Goal: Navigation & Orientation: Find specific page/section

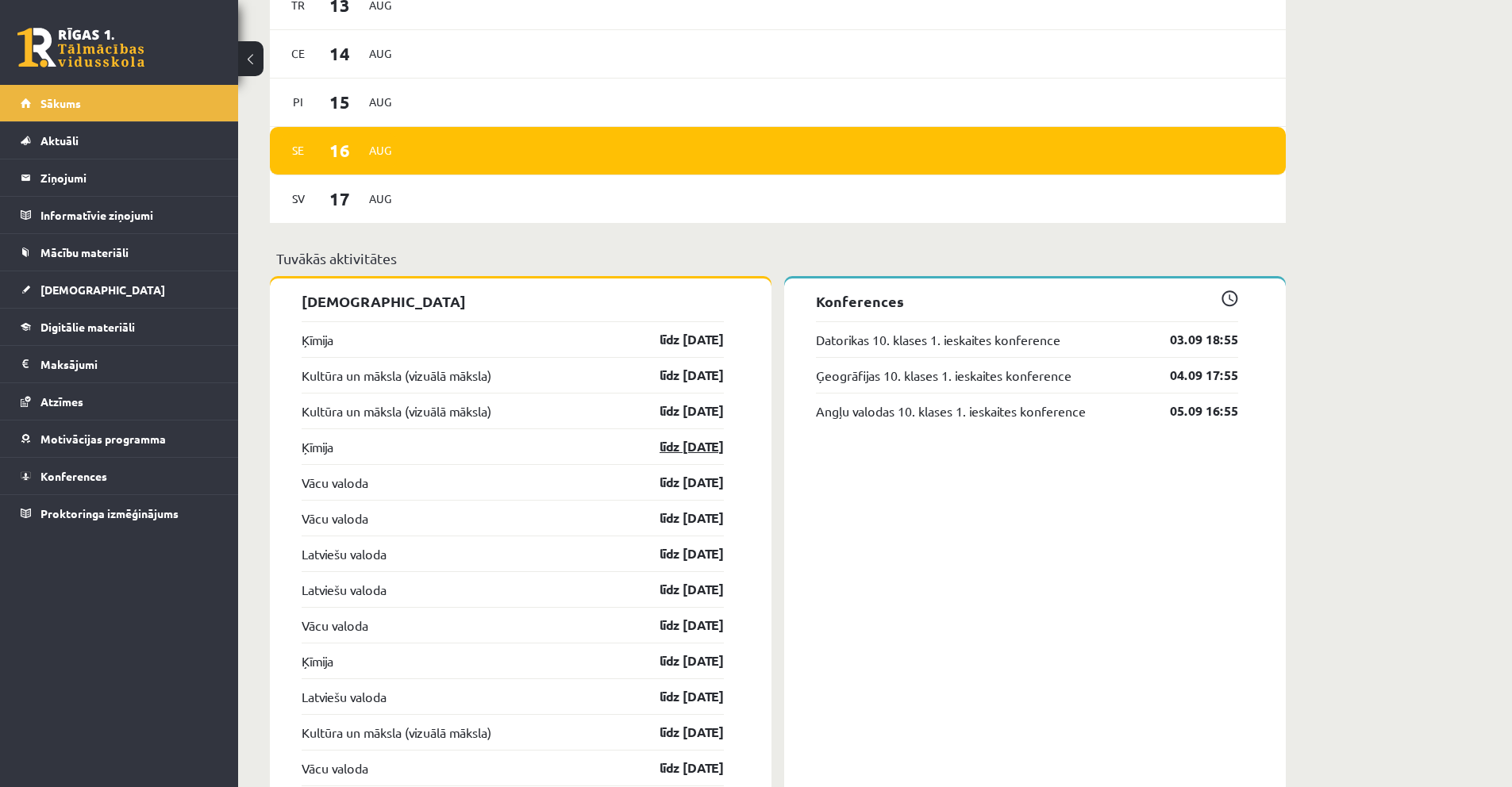
scroll to position [1190, 0]
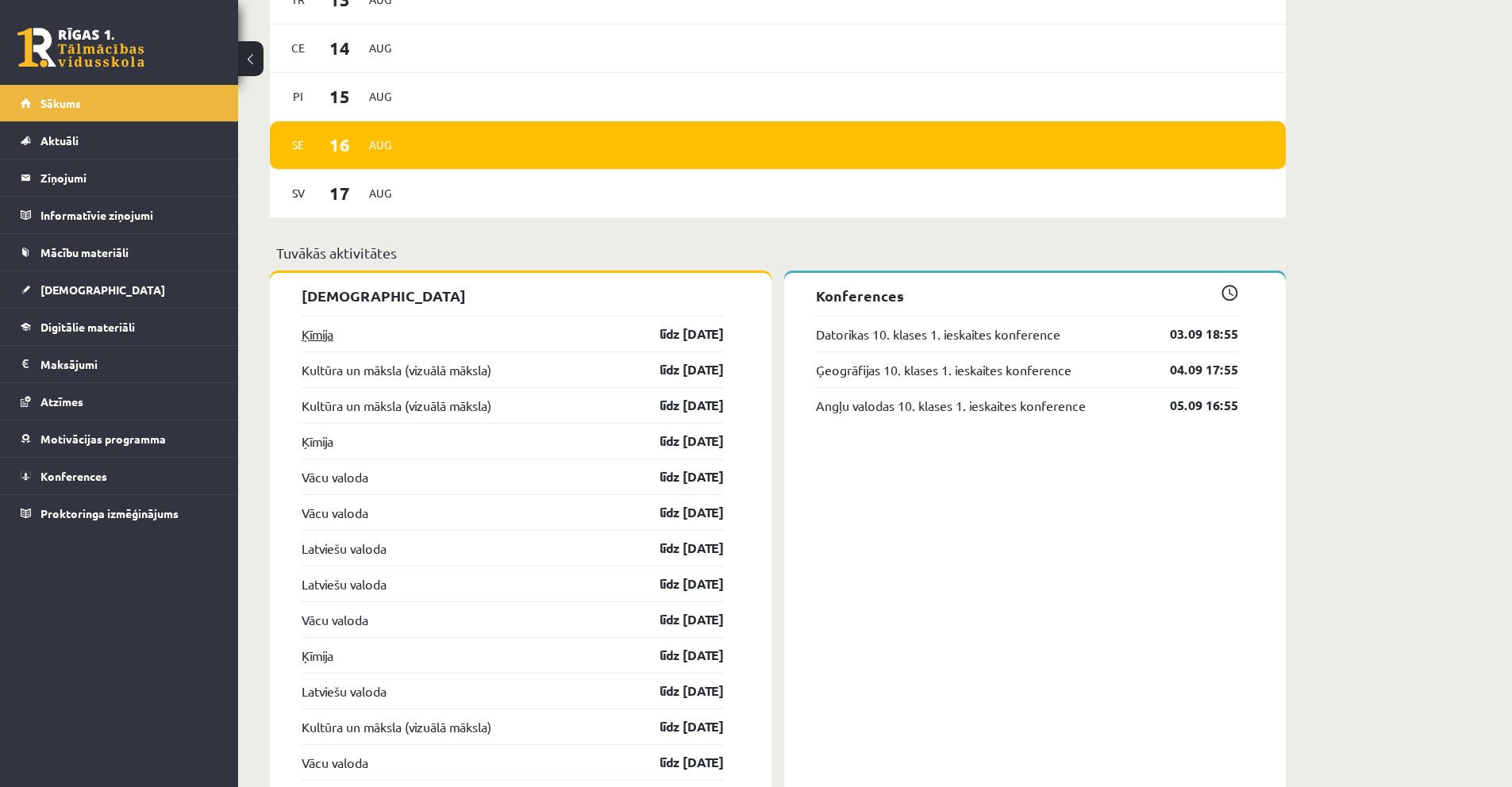
click at [320, 332] on link "Ķīmija" at bounding box center [318, 334] width 32 height 19
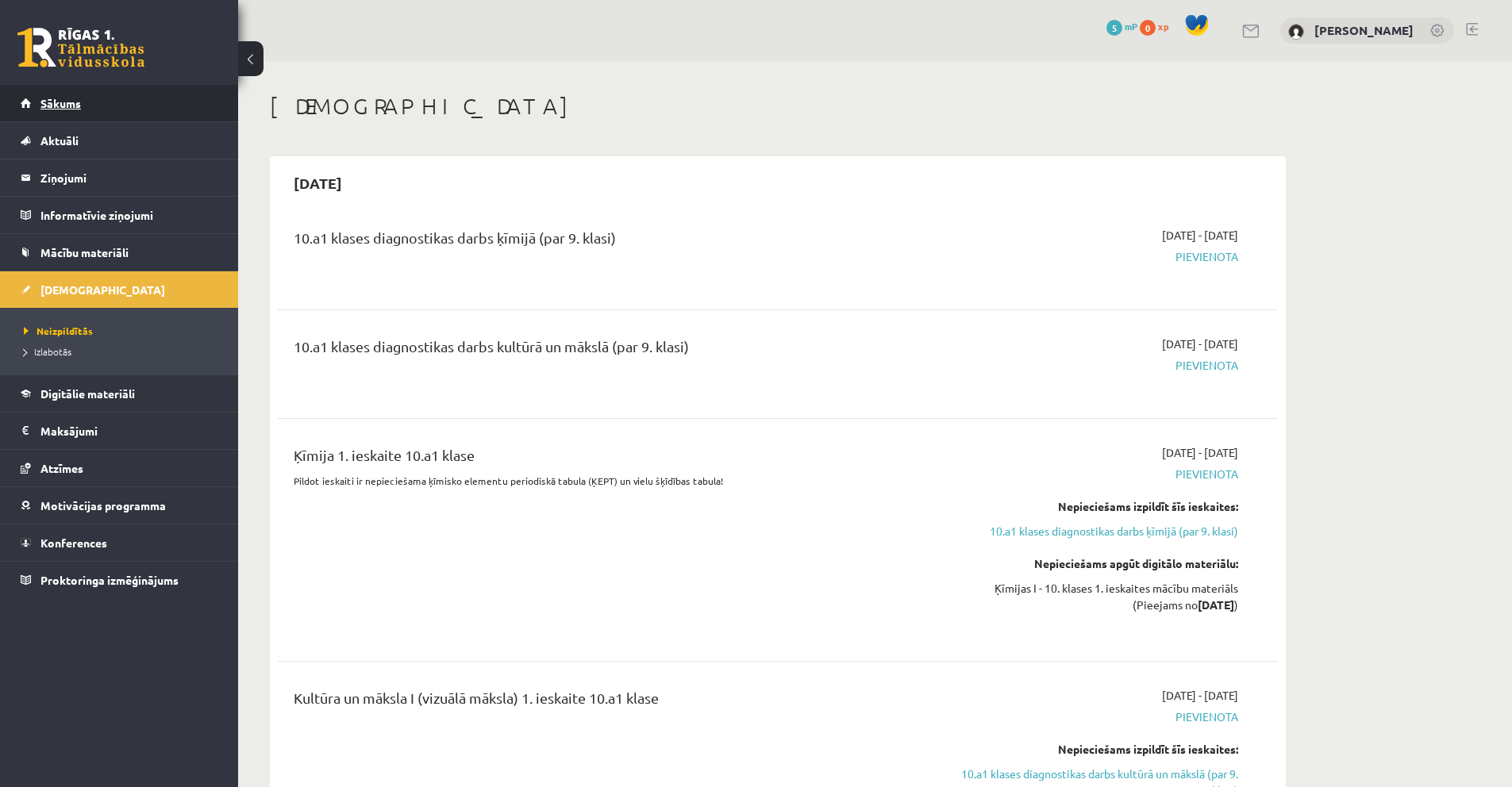
click at [98, 109] on link "Sākums" at bounding box center [119, 102] width 198 height 36
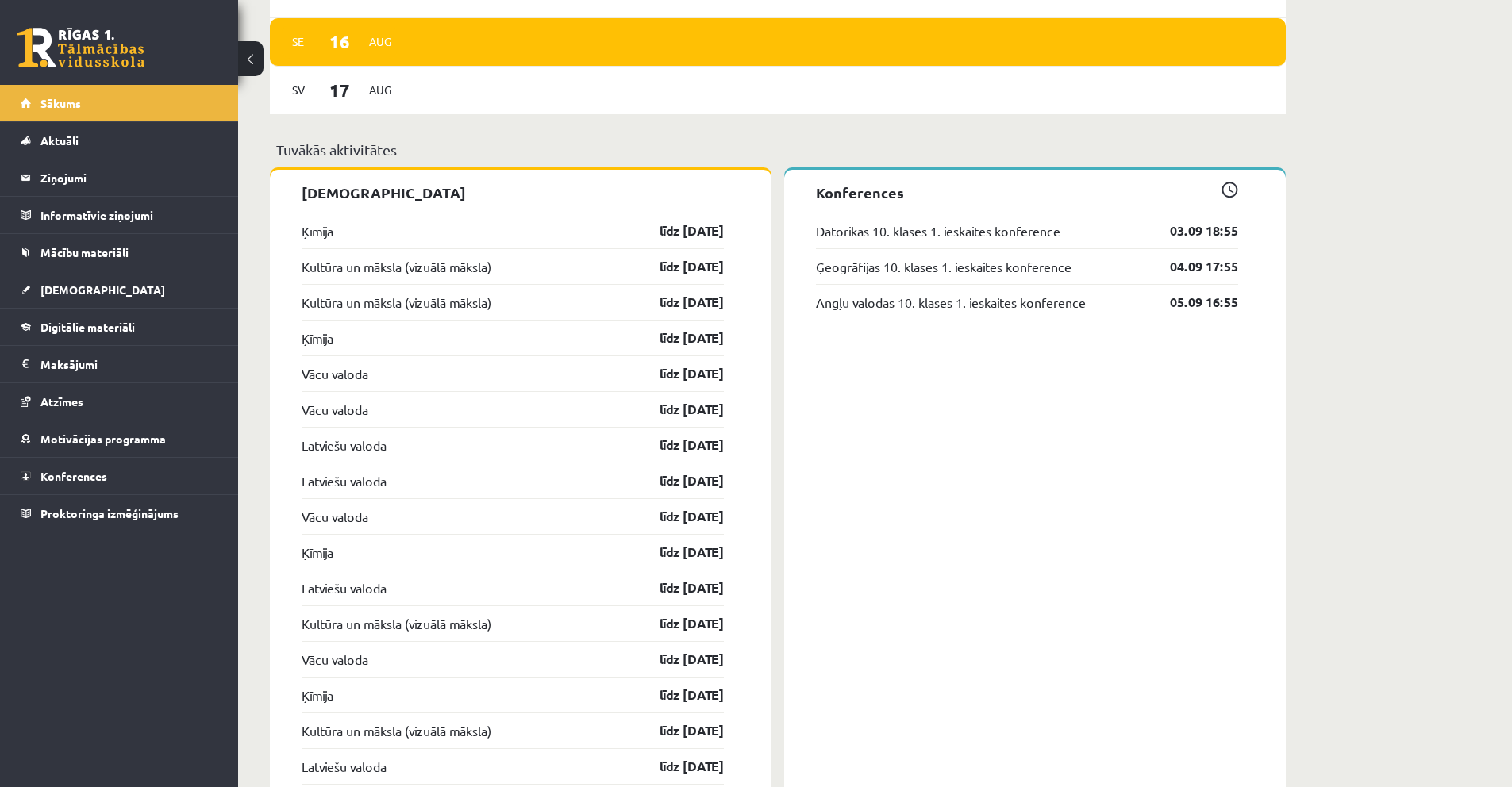
scroll to position [1181, 0]
